Goal: Complete application form: Complete application form

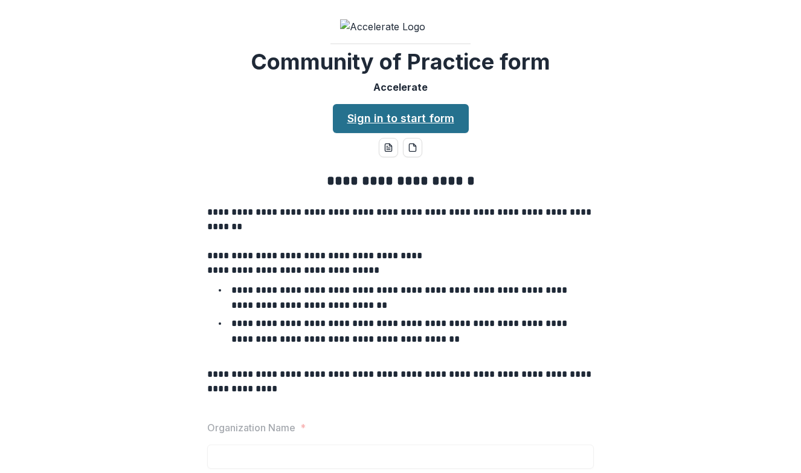
click at [445, 133] on link "Sign in to start form" at bounding box center [401, 118] width 136 height 29
drag, startPoint x: 669, startPoint y: 254, endPoint x: 655, endPoint y: 396, distance: 142.2
click at [655, 396] on div "**********" at bounding box center [401, 482] width 792 height 640
click at [393, 133] on link "Sign in to start form" at bounding box center [401, 118] width 136 height 29
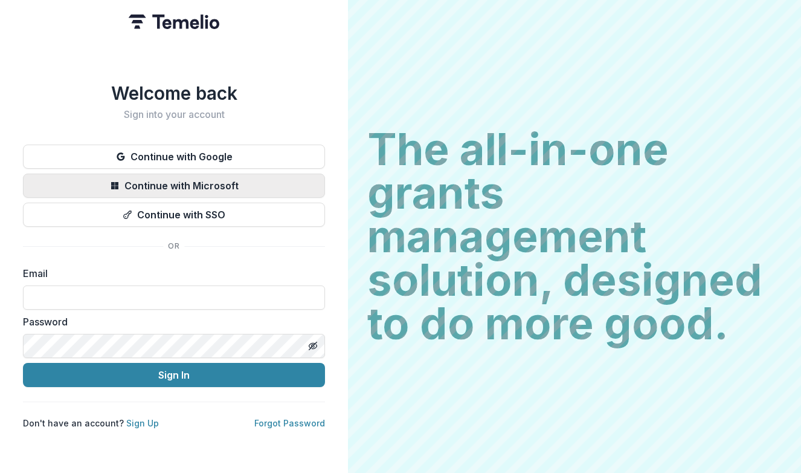
click at [218, 186] on button "Continue with Microsoft" at bounding box center [174, 185] width 302 height 24
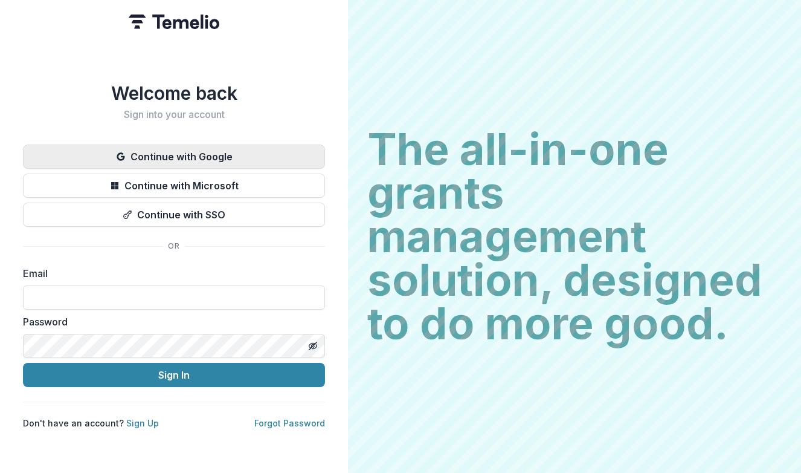
click at [212, 146] on button "Continue with Google" at bounding box center [174, 156] width 302 height 24
